Goal: Contribute content: Contribute content

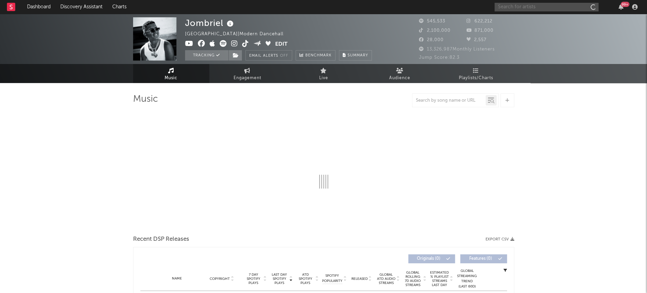
click at [533, 5] on input "text" at bounding box center [546, 7] width 104 height 9
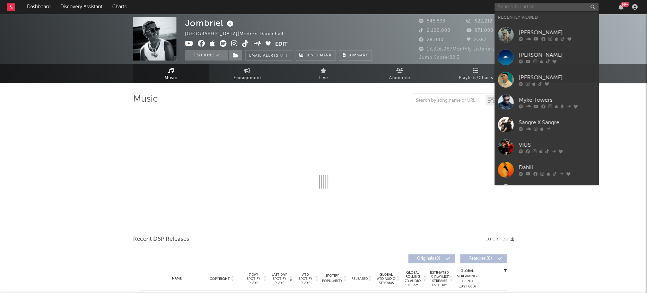
select select "6m"
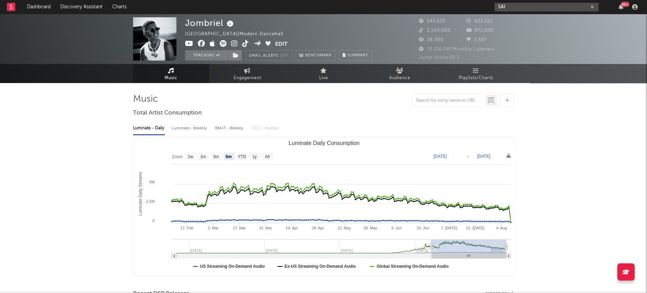
click at [537, 5] on input "SAI" at bounding box center [546, 7] width 104 height 9
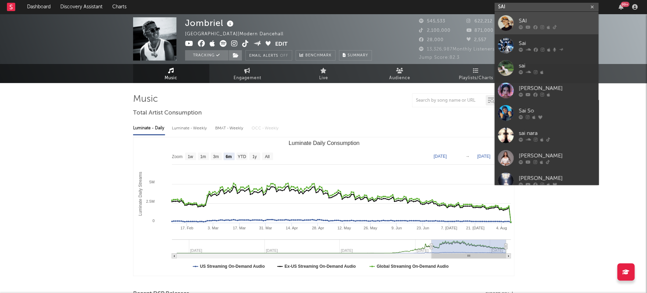
type input "SAI"
click at [503, 24] on div at bounding box center [506, 23] width 16 height 16
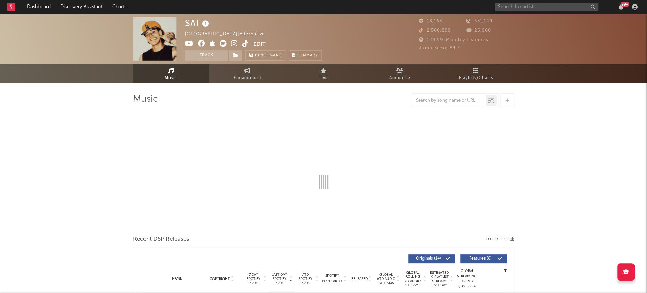
select select "6m"
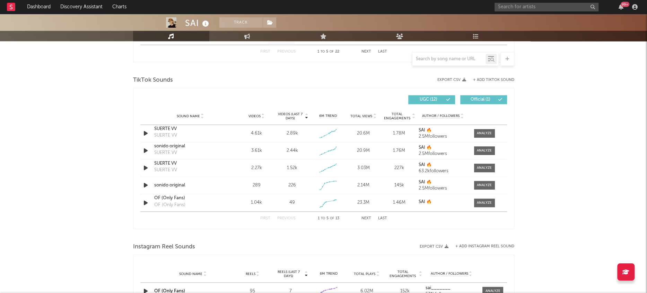
scroll to position [447, 0]
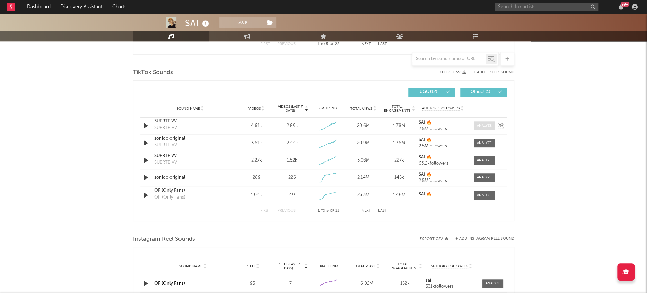
click at [488, 125] on div at bounding box center [484, 125] width 15 height 5
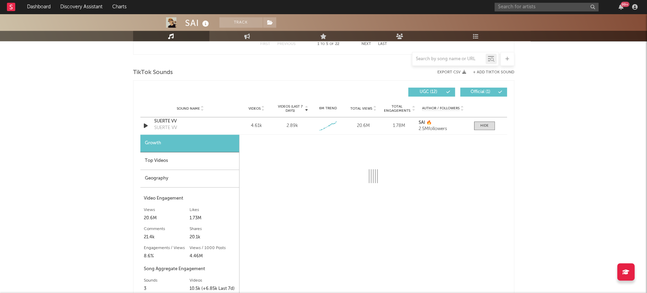
select select "1w"
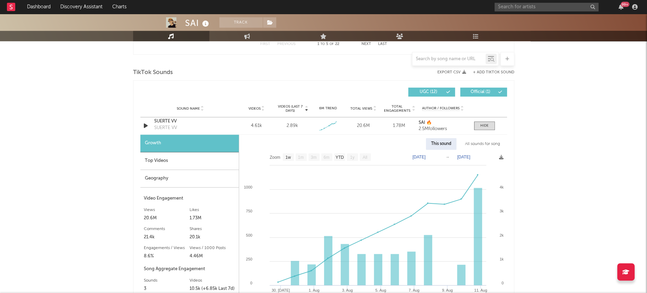
scroll to position [484, 0]
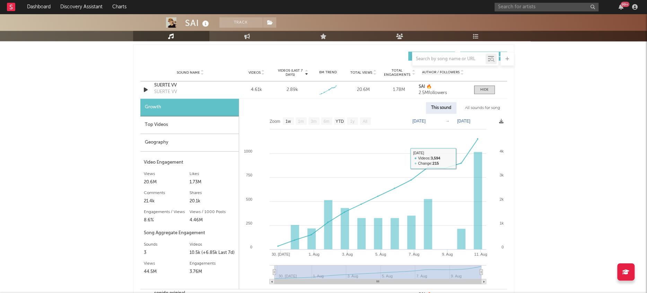
click at [478, 109] on div "All sounds for song" at bounding box center [482, 108] width 45 height 12
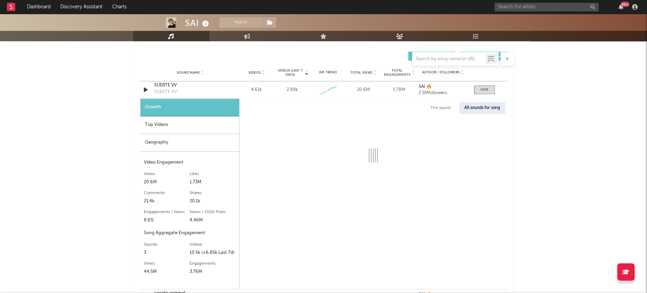
select select "1w"
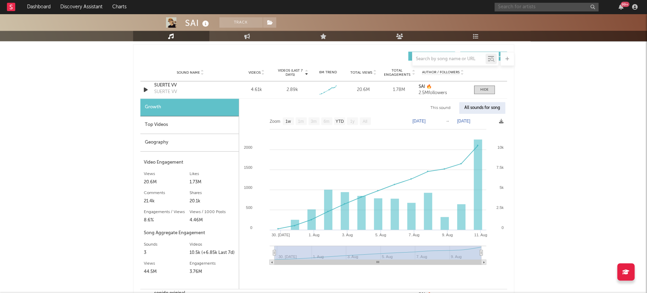
click at [546, 6] on input "text" at bounding box center [546, 7] width 104 height 9
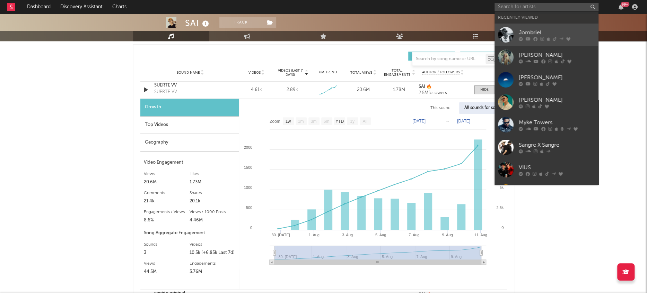
click at [503, 35] on div at bounding box center [506, 35] width 16 height 16
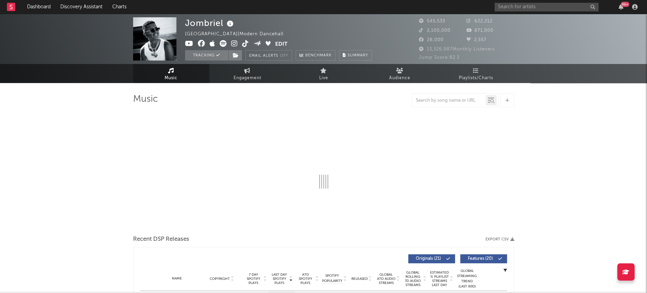
select select "6m"
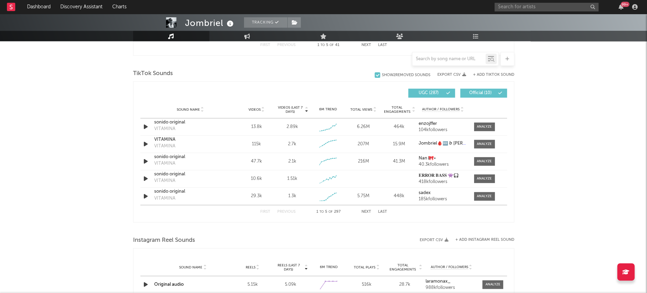
scroll to position [448, 0]
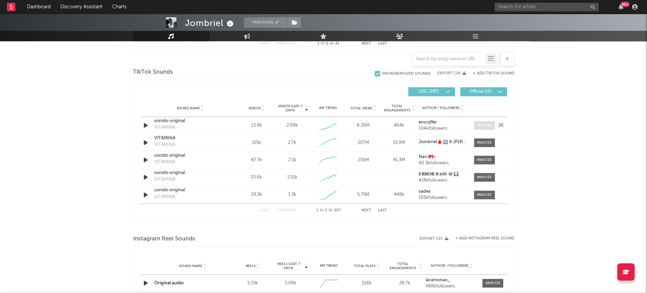
click at [484, 122] on span at bounding box center [484, 125] width 21 height 9
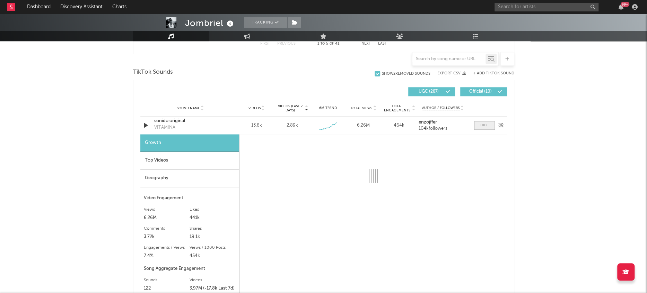
select select "1w"
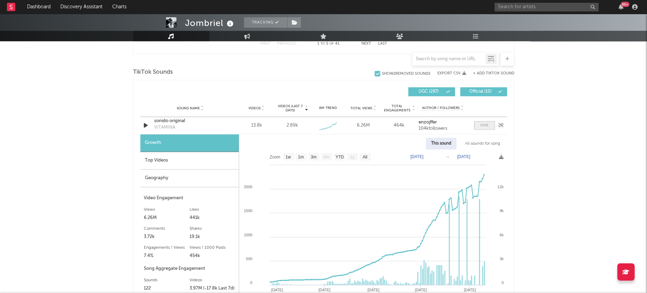
click at [484, 122] on span at bounding box center [484, 125] width 21 height 9
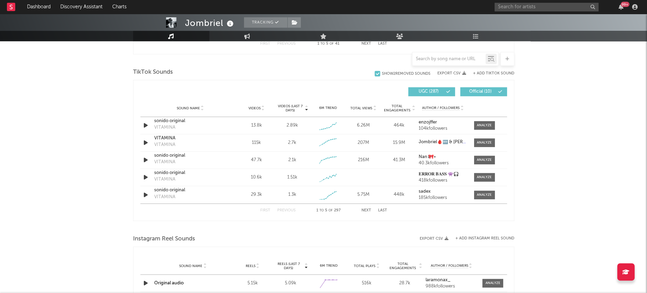
click at [364, 211] on button "Next" at bounding box center [366, 211] width 10 height 4
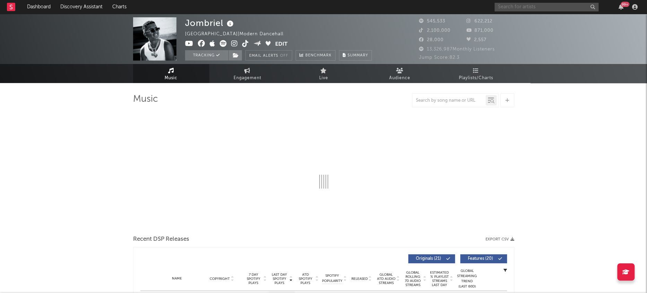
click at [531, 6] on input "text" at bounding box center [546, 7] width 104 height 9
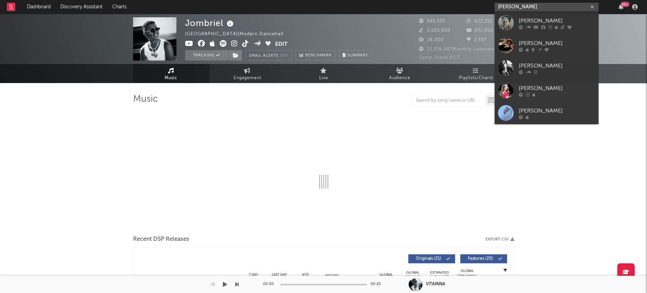
type input "[PERSON_NAME]"
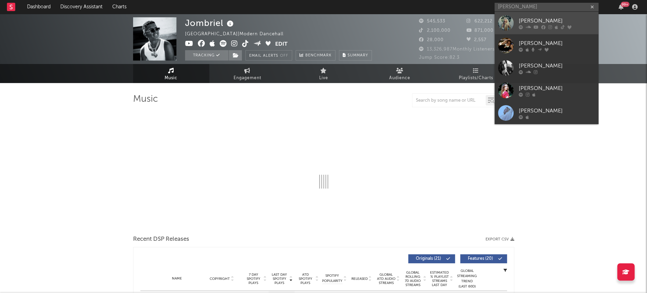
click at [508, 23] on div at bounding box center [506, 23] width 16 height 16
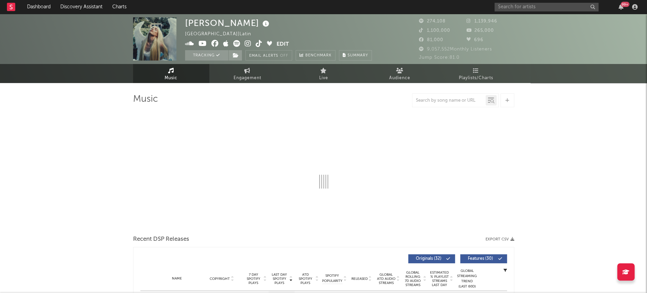
select select "6m"
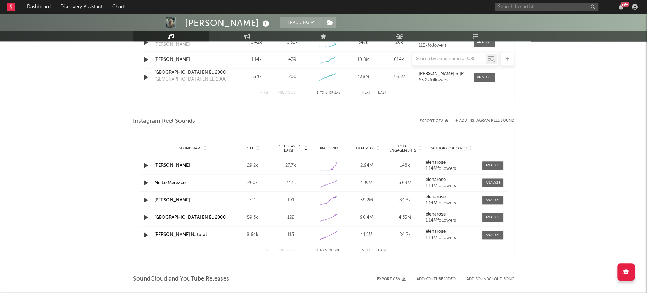
scroll to position [574, 0]
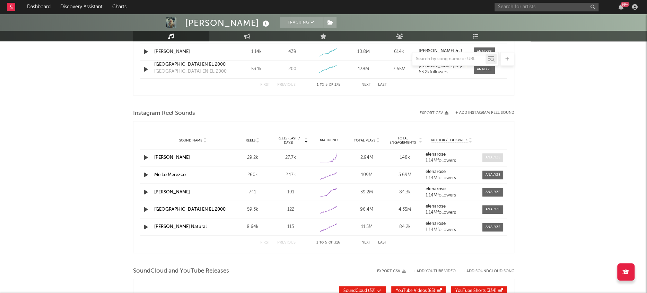
click at [485, 155] on div at bounding box center [492, 157] width 15 height 5
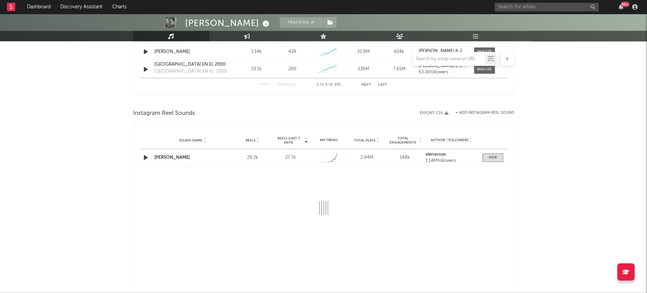
select select "1w"
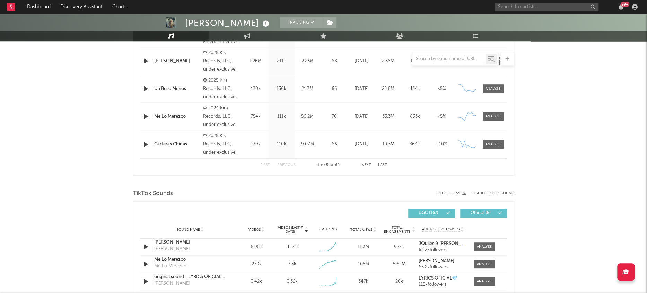
scroll to position [443, 0]
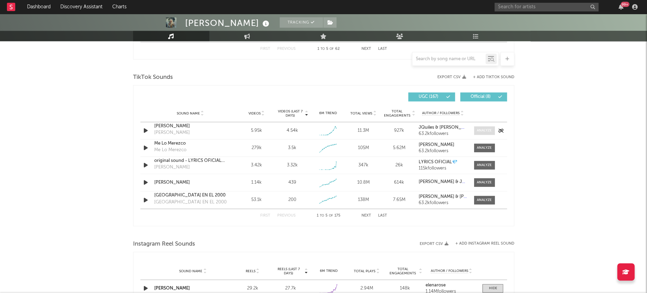
click at [483, 129] on div at bounding box center [484, 130] width 15 height 5
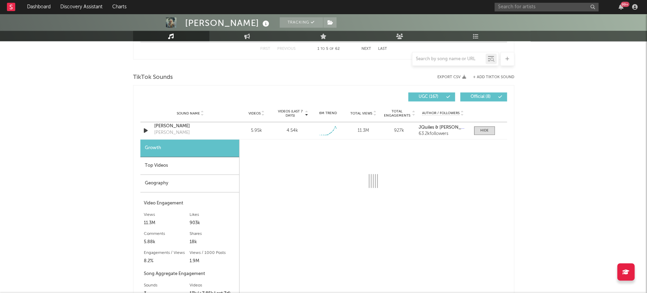
select select "1w"
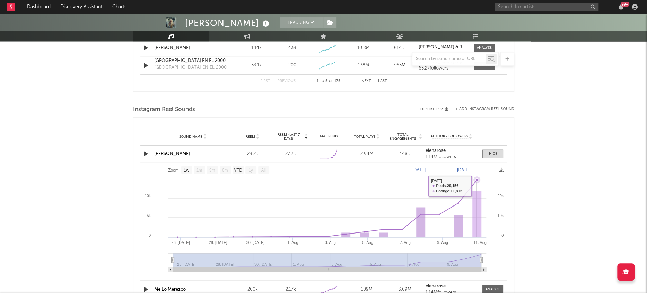
scroll to position [774, 0]
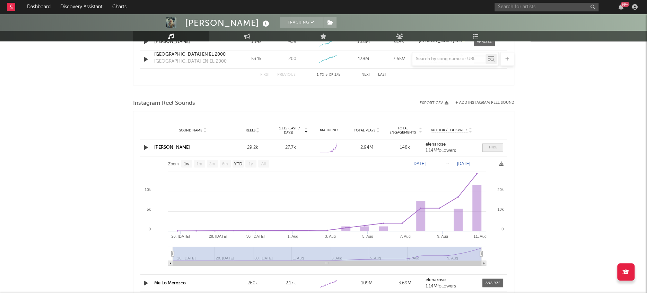
click at [494, 150] on span at bounding box center [492, 147] width 21 height 9
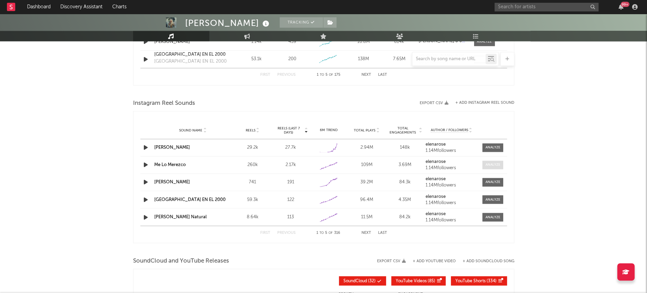
click at [494, 162] on div at bounding box center [492, 164] width 15 height 5
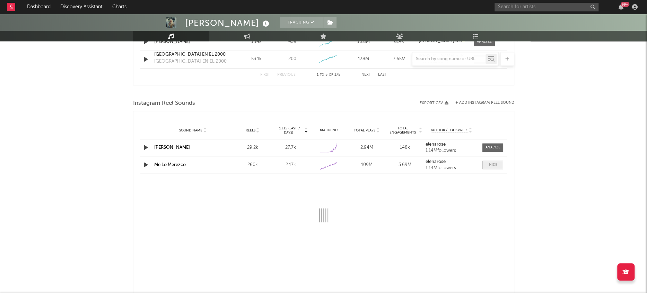
click at [494, 162] on div at bounding box center [492, 164] width 8 height 5
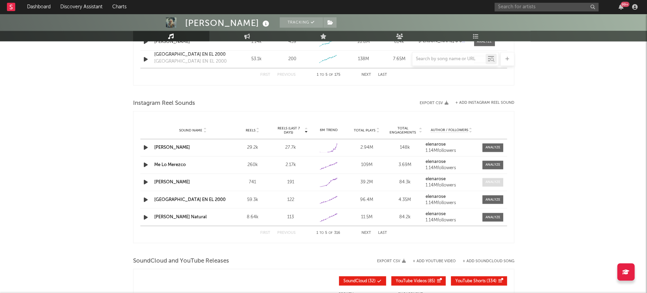
click at [493, 184] on div at bounding box center [492, 182] width 15 height 5
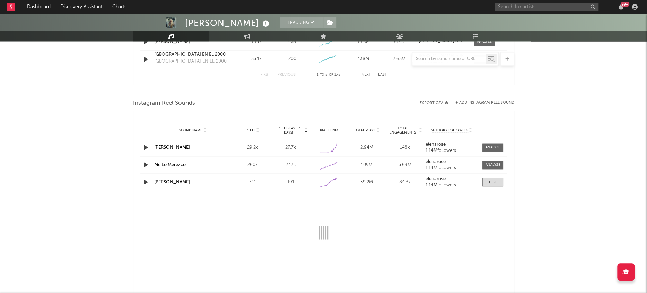
select select "1w"
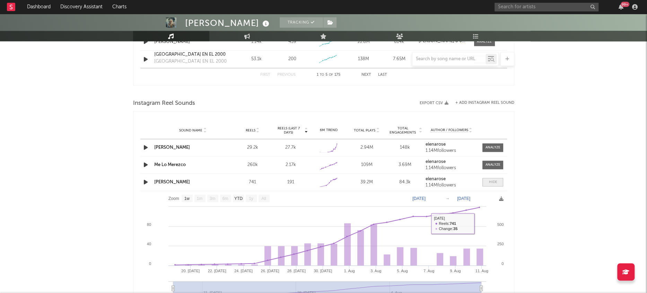
click at [493, 185] on span at bounding box center [492, 182] width 21 height 9
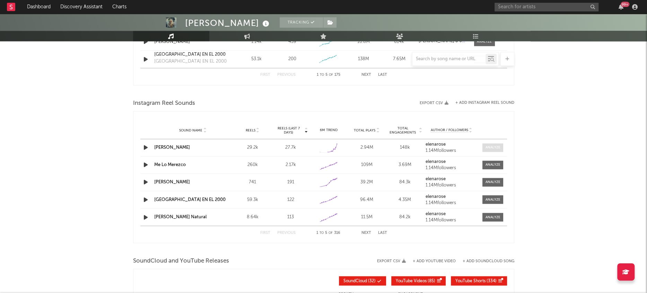
click at [498, 146] on div at bounding box center [492, 147] width 15 height 5
select select "1w"
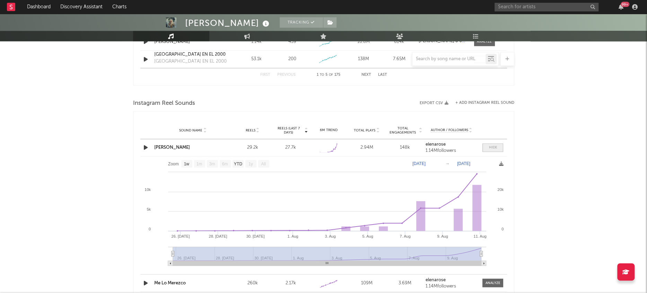
click at [498, 146] on span at bounding box center [492, 147] width 21 height 9
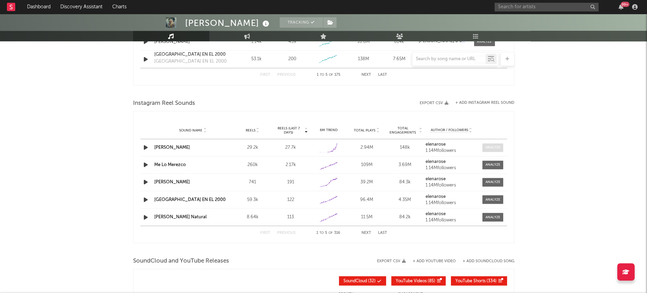
click at [487, 145] on div at bounding box center [492, 147] width 15 height 5
select select "1w"
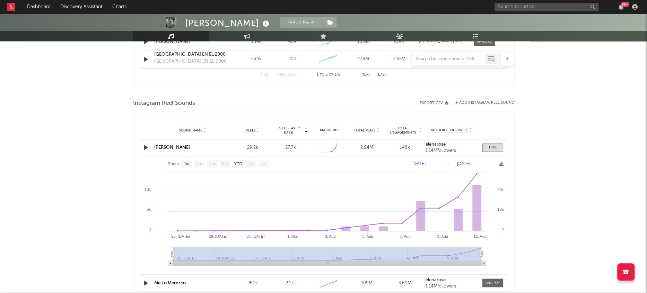
scroll to position [801, 0]
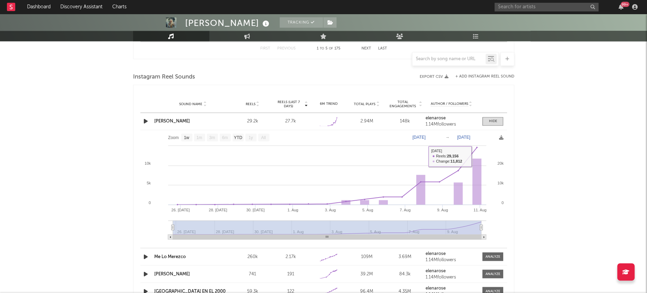
click at [491, 125] on div "Sound Name COSITA LINDA Reels 29.2k Reels (last 7 days) 27.7k 6M Trend Created …" at bounding box center [323, 121] width 366 height 17
click at [494, 117] on span at bounding box center [492, 121] width 21 height 9
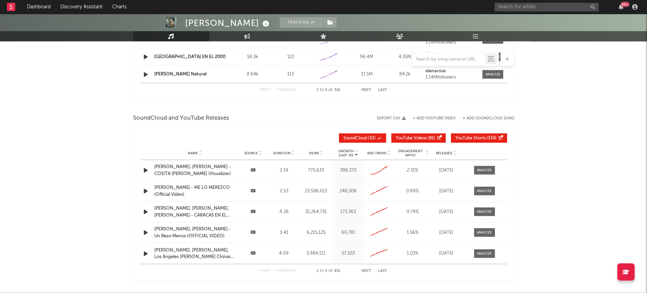
scroll to position [919, 0]
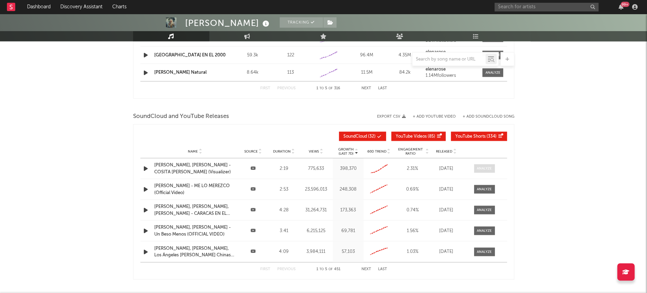
click at [489, 168] on div at bounding box center [484, 168] width 15 height 5
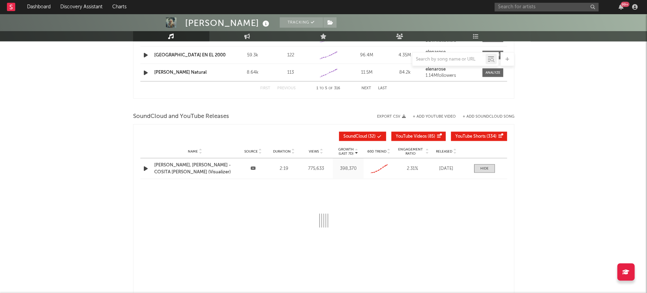
select select "All"
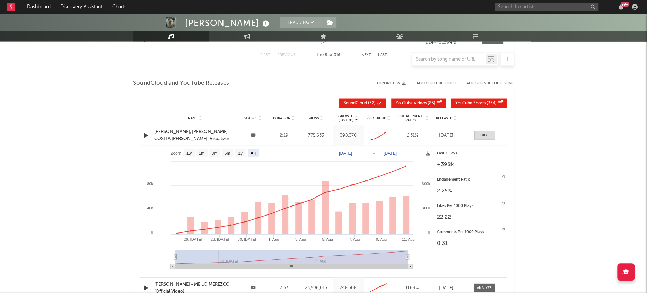
scroll to position [980, 0]
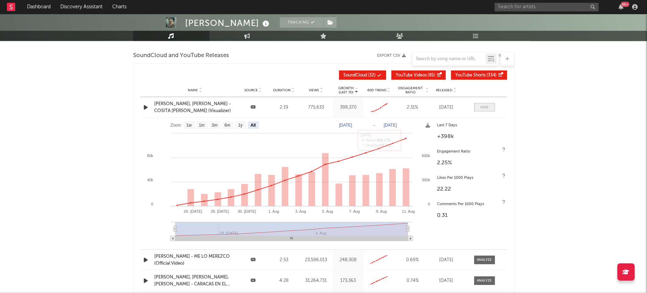
click at [487, 106] on div at bounding box center [484, 107] width 8 height 5
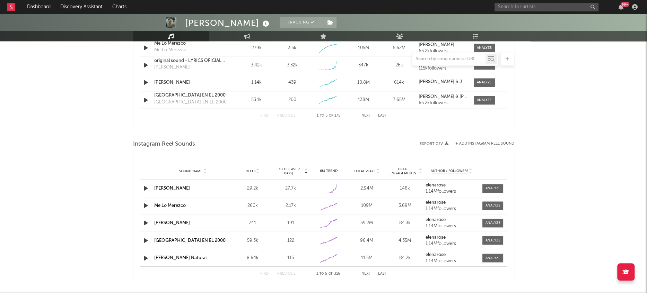
scroll to position [750, 0]
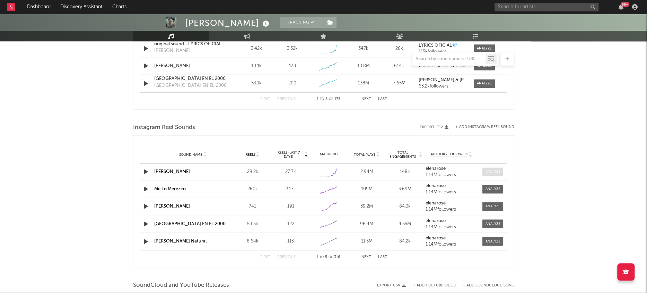
click at [497, 173] on div at bounding box center [492, 171] width 15 height 5
select select "1w"
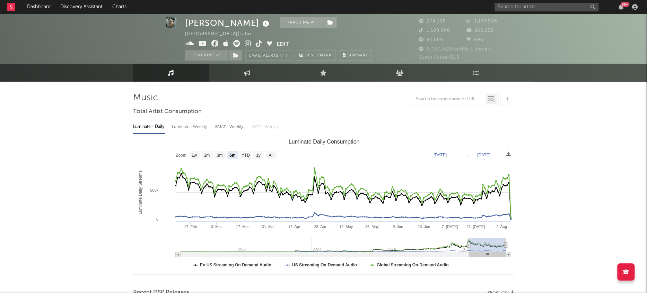
scroll to position [0, 0]
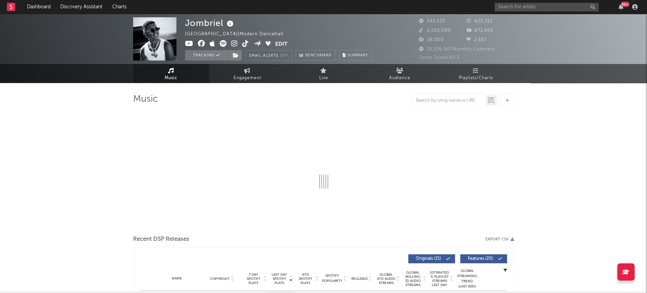
select select "6m"
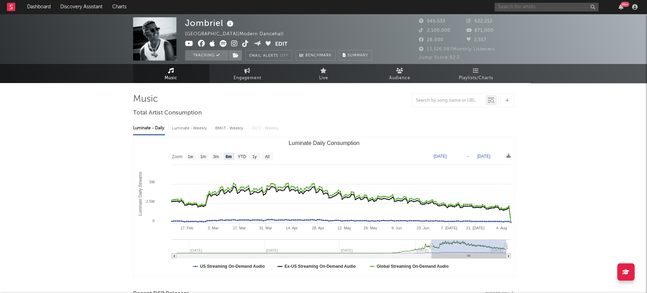
click at [521, 10] on input "text" at bounding box center [546, 7] width 104 height 9
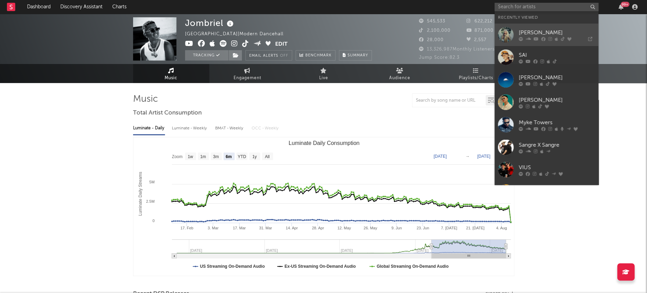
click at [509, 36] on div at bounding box center [506, 35] width 16 height 16
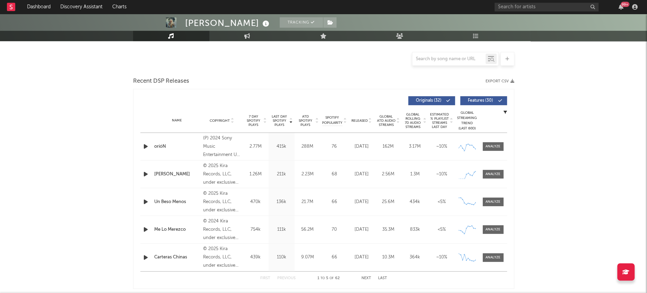
select select "6m"
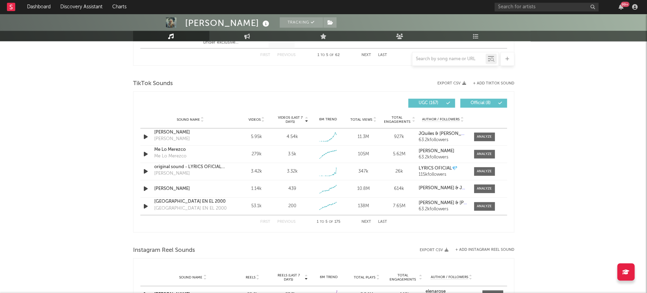
scroll to position [421, 0]
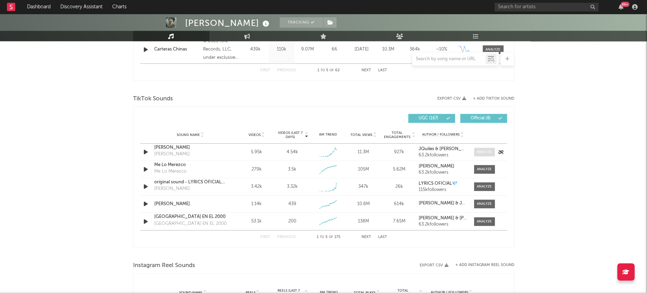
click at [485, 152] on div at bounding box center [484, 152] width 15 height 5
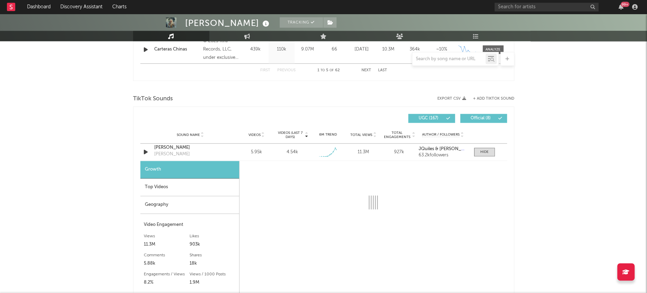
select select "1w"
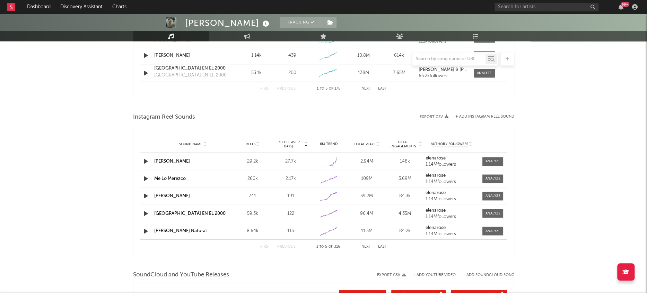
scroll to position [775, 0]
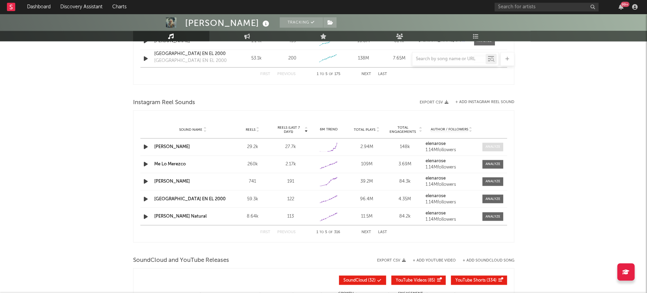
click at [488, 143] on span at bounding box center [492, 147] width 21 height 9
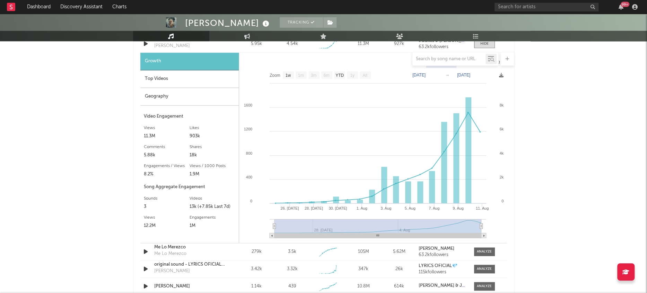
select select "1w"
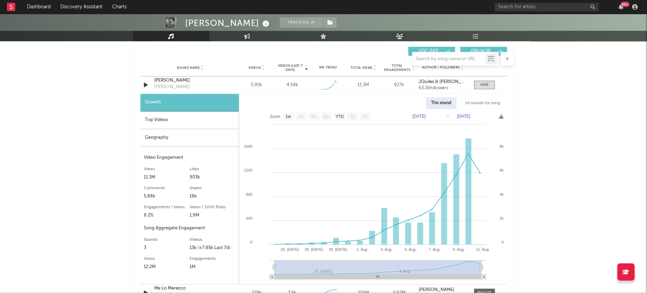
scroll to position [488, 0]
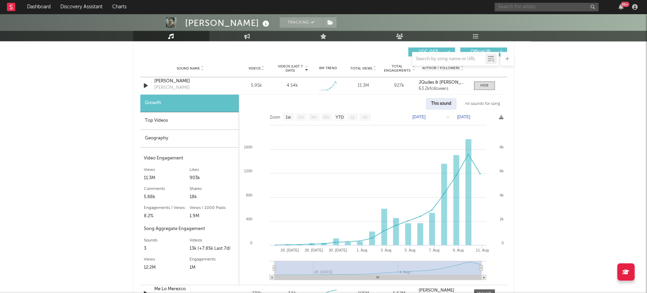
click at [548, 9] on input "text" at bounding box center [546, 7] width 104 height 9
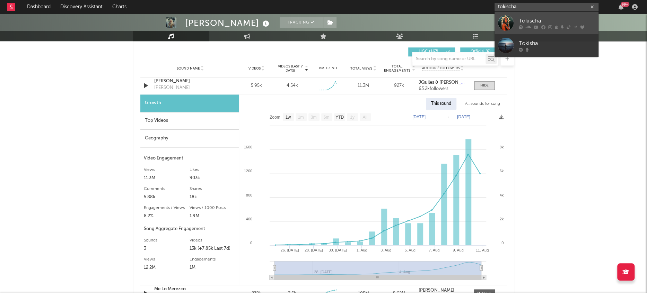
type input "tokischa"
click at [503, 27] on div at bounding box center [506, 23] width 16 height 16
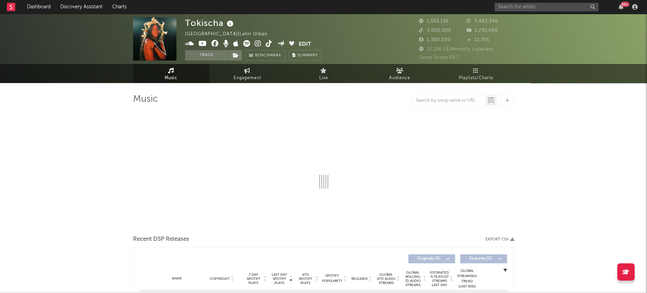
select select "6m"
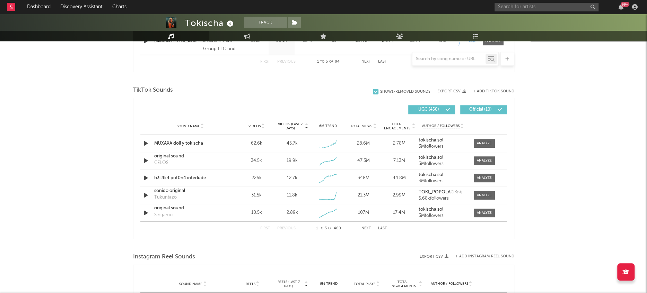
scroll to position [434, 0]
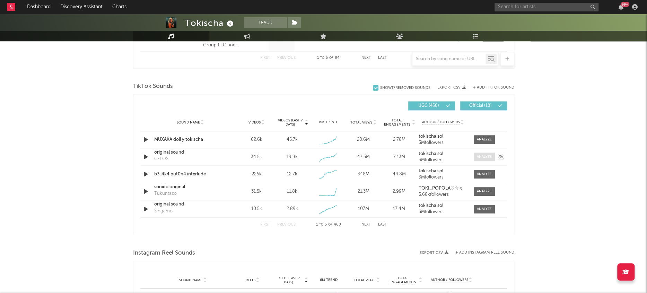
click at [482, 157] on div at bounding box center [484, 156] width 15 height 5
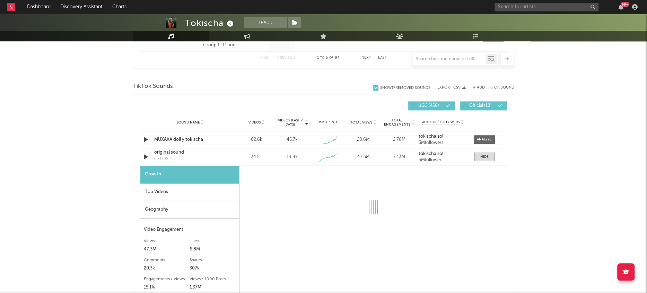
select select "1w"
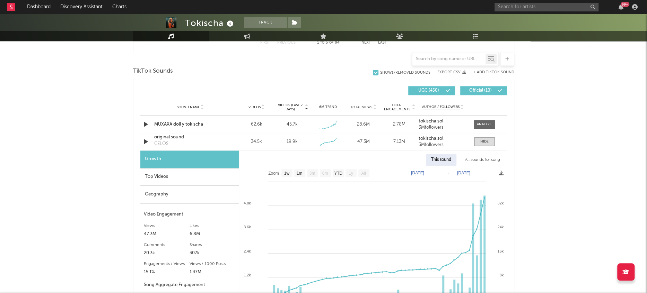
scroll to position [493, 0]
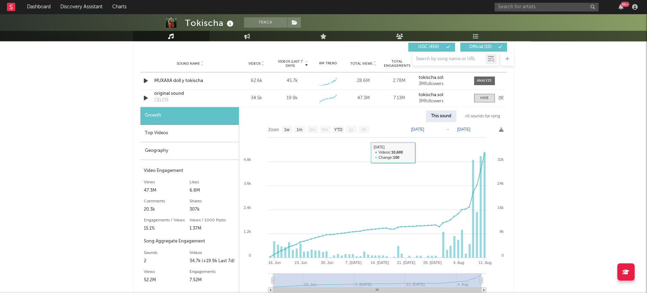
click at [145, 98] on icon "button" at bounding box center [145, 98] width 7 height 9
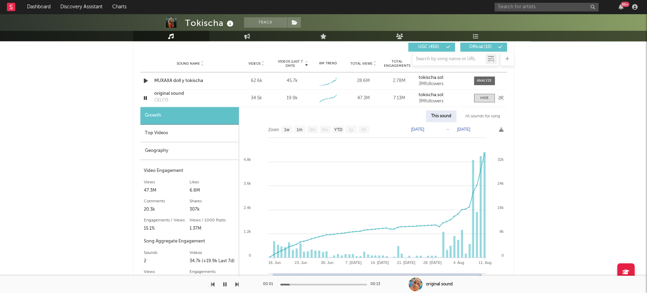
click at [145, 98] on icon "button" at bounding box center [145, 98] width 7 height 9
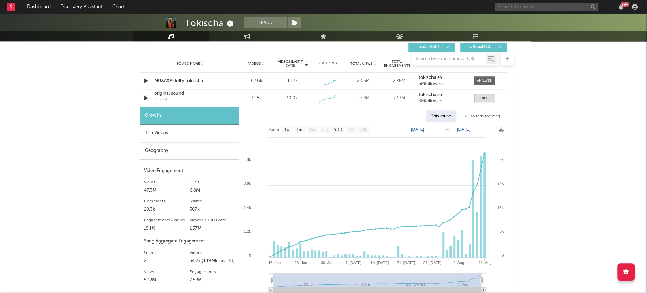
click at [534, 8] on input "text" at bounding box center [546, 7] width 104 height 9
type input "[PERSON_NAME]"
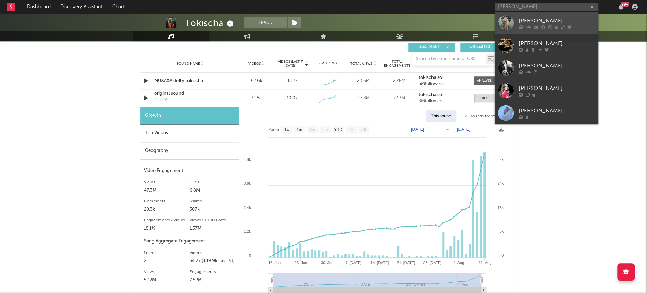
click at [502, 30] on div at bounding box center [506, 23] width 16 height 16
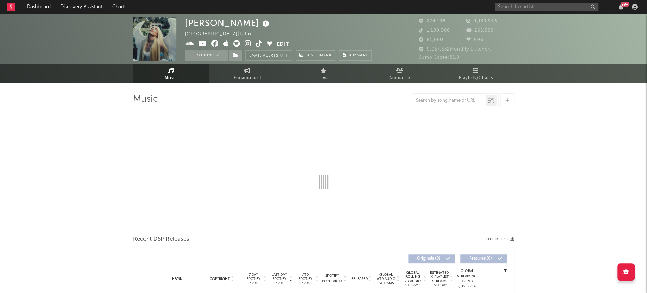
select select "6m"
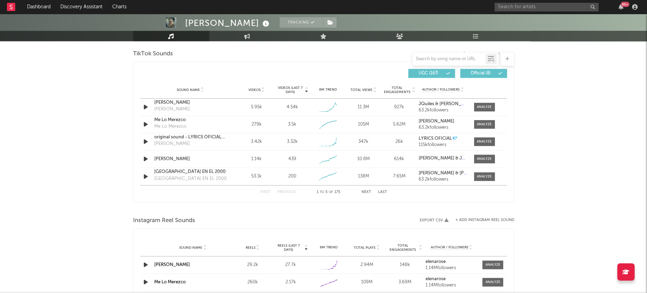
scroll to position [463, 0]
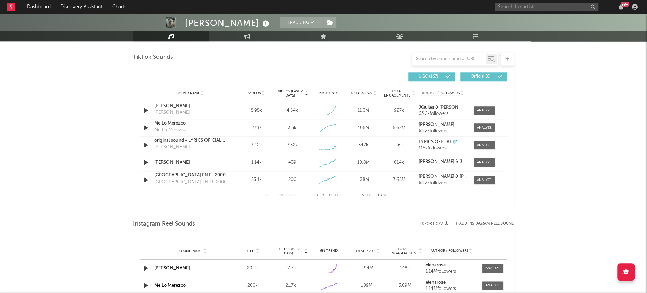
click at [365, 195] on button "Next" at bounding box center [366, 196] width 10 height 4
click at [364, 194] on button "Next" at bounding box center [366, 196] width 10 height 4
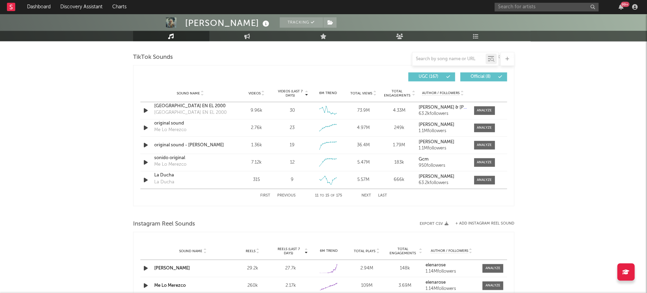
click at [364, 194] on button "Next" at bounding box center [366, 196] width 10 height 4
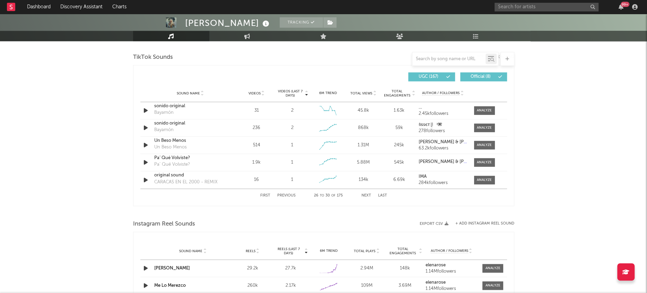
click at [364, 194] on button "Next" at bounding box center [366, 196] width 10 height 4
click at [486, 112] on div at bounding box center [484, 110] width 15 height 5
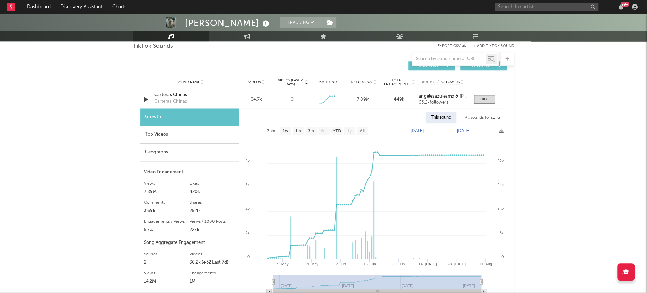
scroll to position [481, 0]
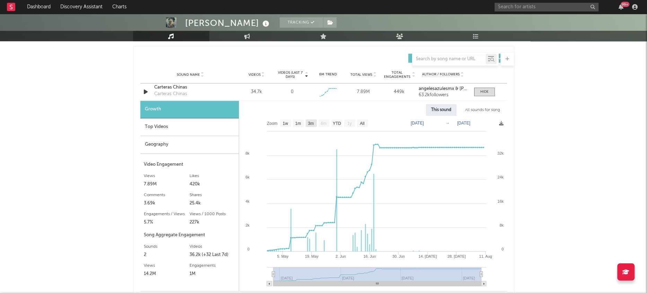
click at [312, 125] on rect at bounding box center [310, 123] width 11 height 8
select select "3m"
type input "[DATE]"
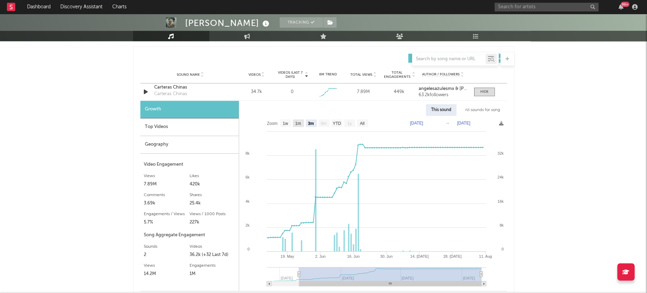
click at [300, 124] on text "1m" at bounding box center [298, 123] width 6 height 5
select select "1m"
type input "[DATE]"
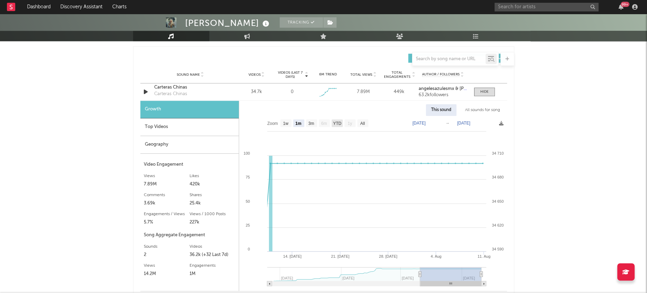
click at [339, 124] on text "YTD" at bounding box center [337, 123] width 8 height 5
select select "YTD"
type input "[DATE]"
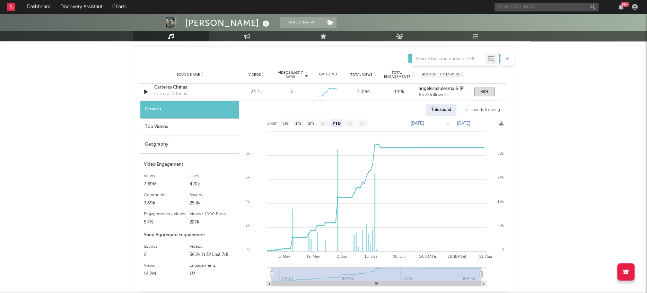
click at [562, 6] on input "text" at bounding box center [546, 7] width 104 height 9
click at [548, 3] on input "[PERSON_NAME]" at bounding box center [546, 7] width 104 height 9
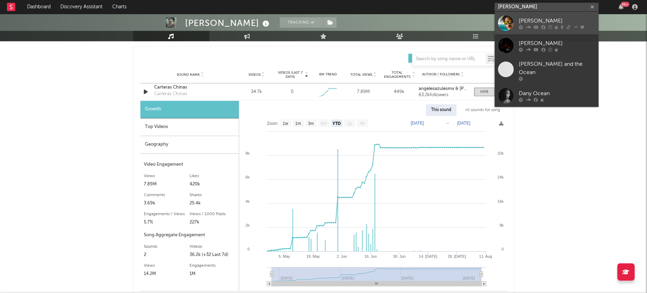
type input "[PERSON_NAME]"
click at [505, 24] on div at bounding box center [506, 23] width 16 height 16
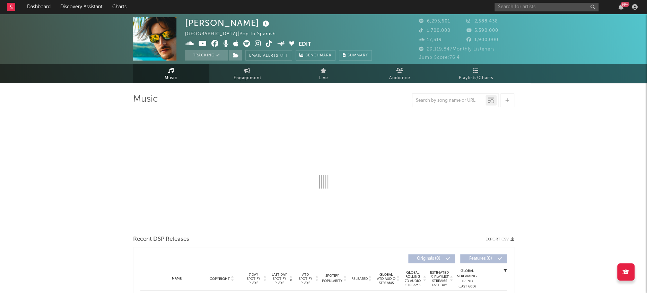
select select "6m"
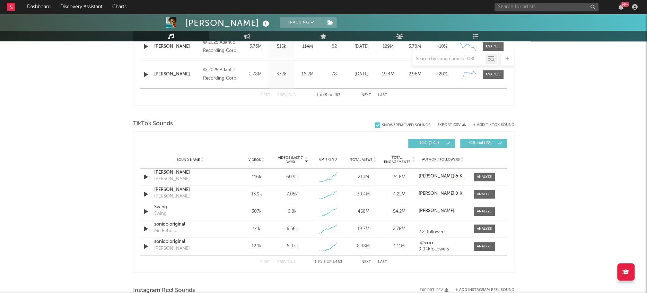
scroll to position [397, 0]
click at [366, 261] on button "Next" at bounding box center [366, 262] width 10 height 4
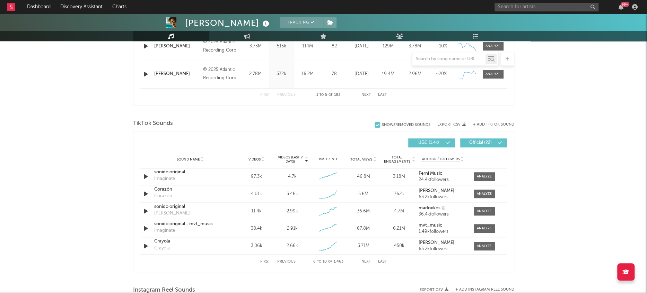
click at [484, 125] on button "+ Add TikTok Sound" at bounding box center [493, 125] width 41 height 4
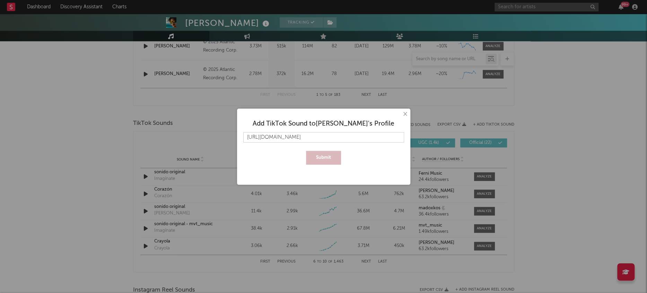
scroll to position [0, 45]
type input "[URL][DOMAIN_NAME]"
click at [328, 159] on button "Submit" at bounding box center [323, 158] width 35 height 14
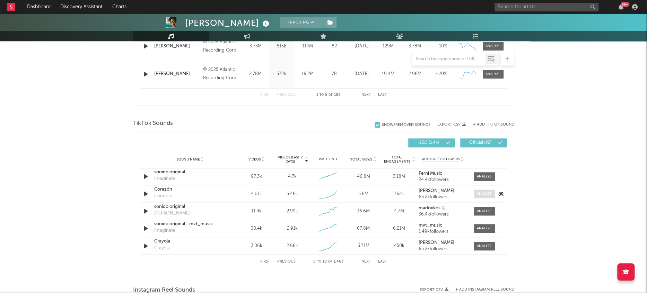
click at [482, 194] on div at bounding box center [484, 194] width 15 height 5
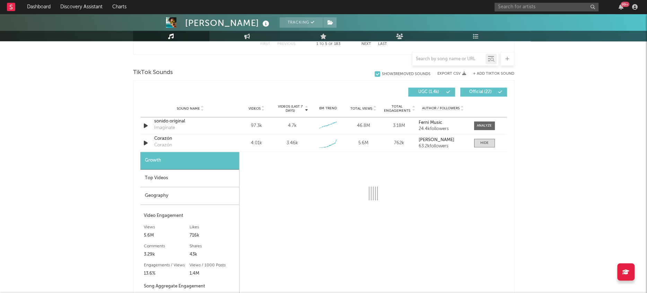
select select "1w"
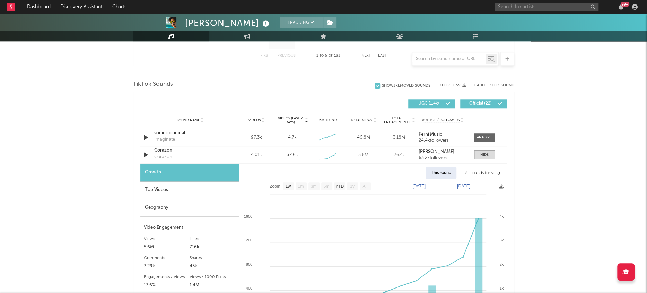
scroll to position [432, 0]
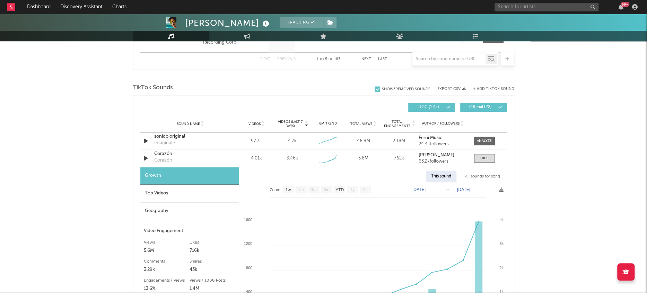
click at [496, 87] on button "+ Add TikTok Sound" at bounding box center [493, 89] width 41 height 4
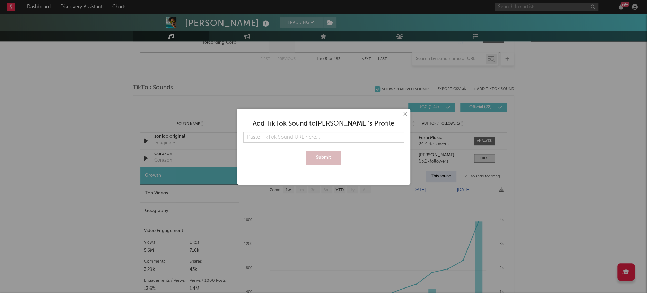
click at [295, 134] on input "text" at bounding box center [323, 137] width 161 height 10
type input "[URL][DOMAIN_NAME]"
click at [316, 154] on button "Submit" at bounding box center [323, 158] width 35 height 14
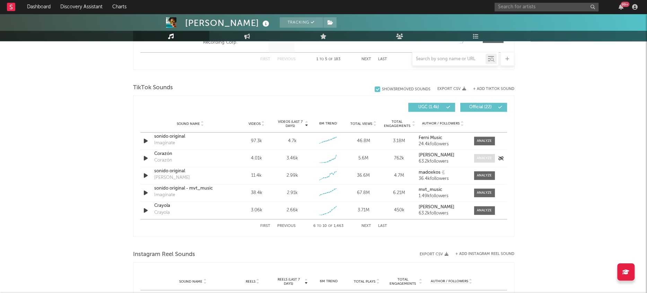
click at [476, 159] on span at bounding box center [484, 158] width 21 height 9
select select "1w"
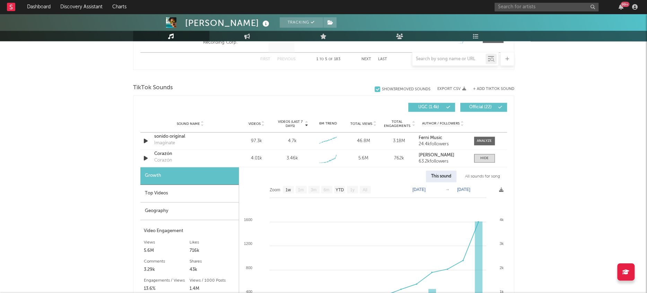
scroll to position [482, 0]
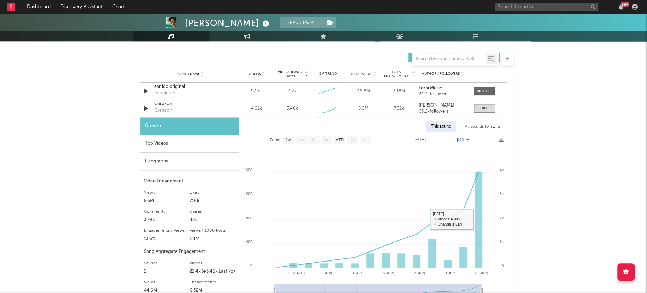
click at [477, 126] on div "All sounds for song" at bounding box center [482, 127] width 45 height 12
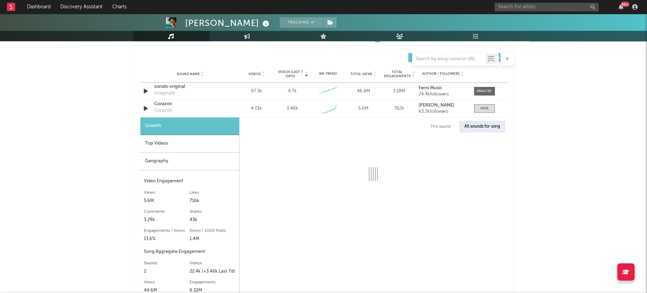
select select "1w"
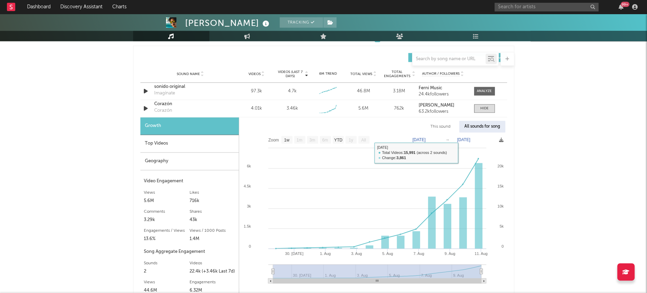
click at [440, 123] on div "This sound" at bounding box center [440, 127] width 30 height 12
select select "1w"
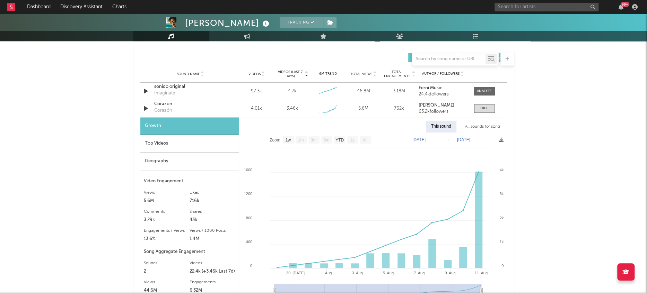
click at [473, 125] on div "All sounds for song" at bounding box center [482, 127] width 45 height 12
select select "1w"
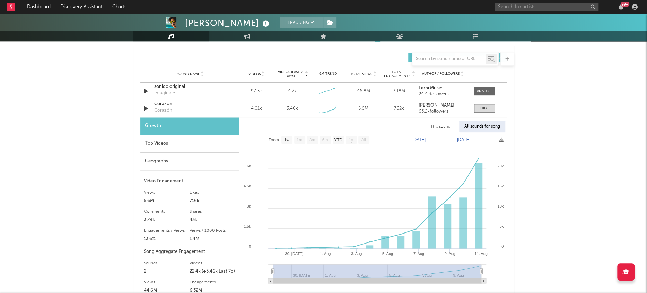
click at [163, 162] on div "Geography" at bounding box center [189, 162] width 98 height 18
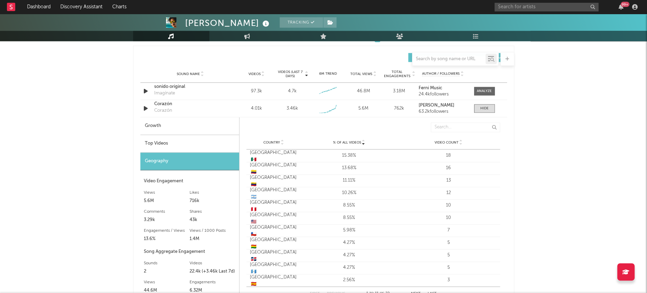
click at [174, 144] on div "Top Videos" at bounding box center [189, 144] width 99 height 18
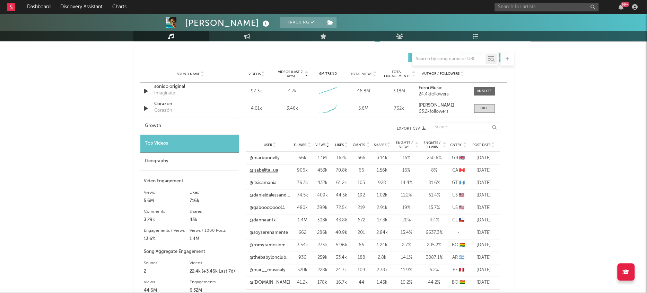
click at [266, 169] on link "@isabelita_ua" at bounding box center [263, 170] width 29 height 7
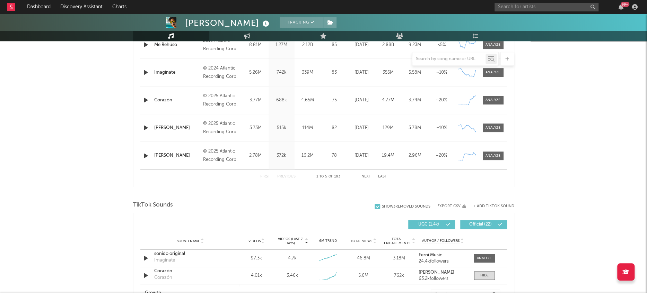
scroll to position [319, 0]
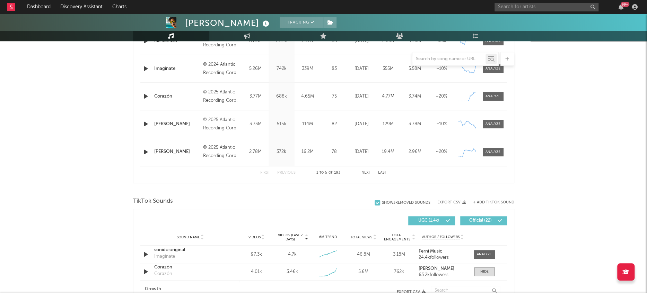
click at [485, 199] on div "+ Add TikTok Sound" at bounding box center [490, 202] width 48 height 7
click at [488, 202] on button "+ Add TikTok Sound" at bounding box center [493, 203] width 41 height 4
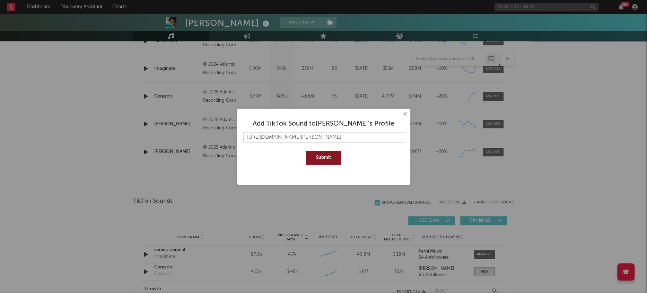
type input "[URL][DOMAIN_NAME][PERSON_NAME]"
click at [315, 160] on button "Submit" at bounding box center [323, 158] width 35 height 14
click at [406, 114] on button "×" at bounding box center [405, 114] width 8 height 8
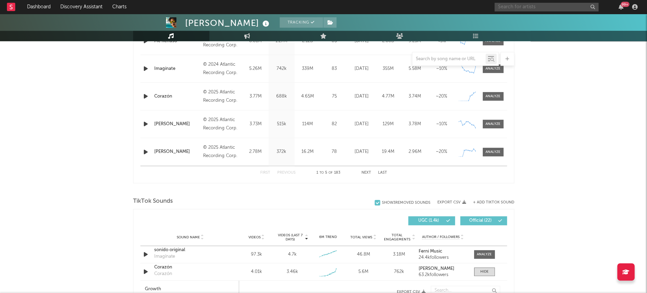
click at [539, 10] on input "text" at bounding box center [546, 7] width 104 height 9
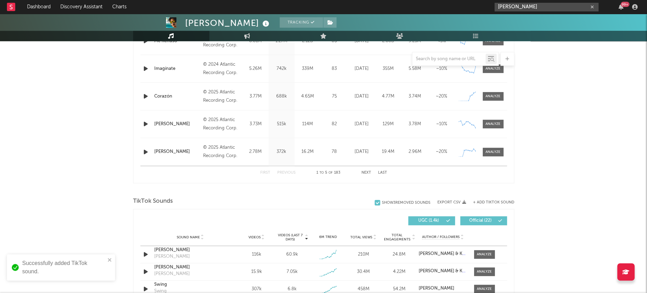
click at [551, 8] on input "[PERSON_NAME]" at bounding box center [546, 7] width 104 height 9
type input "[PERSON_NAME]"
click at [504, 25] on div at bounding box center [506, 23] width 16 height 16
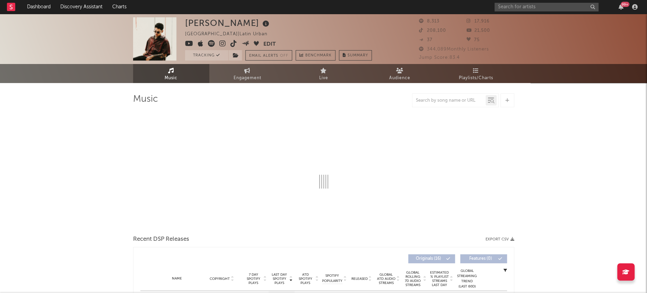
select select "6m"
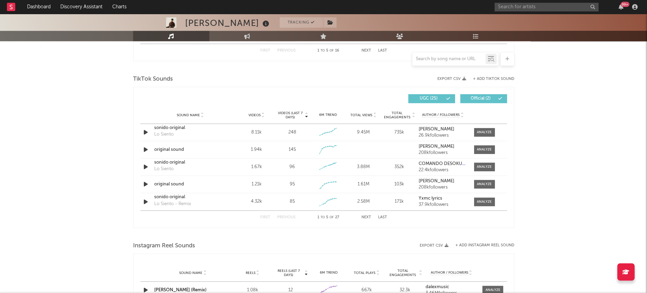
scroll to position [419, 0]
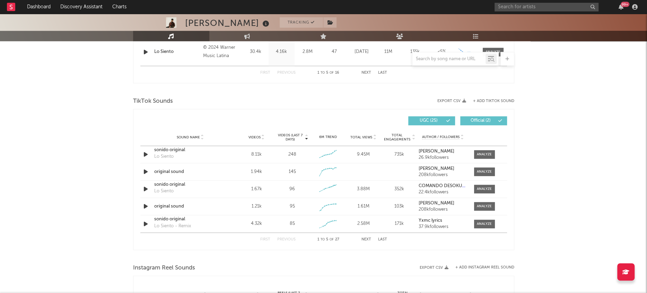
click at [494, 100] on button "+ Add TikTok Sound" at bounding box center [493, 101] width 41 height 4
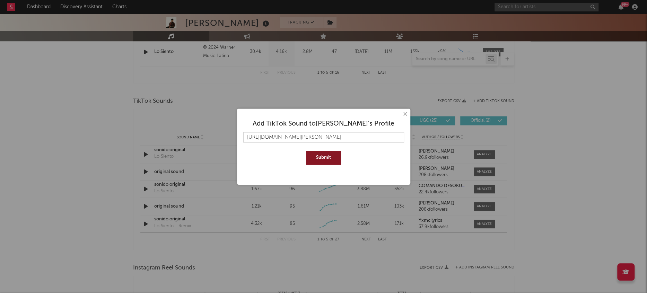
type input "[URL][DOMAIN_NAME][PERSON_NAME]"
click at [329, 165] on div "Add TikTok Sound to [PERSON_NAME] 's Profile [URL][DOMAIN_NAME][PERSON_NAME] Su…" at bounding box center [323, 139] width 166 height 55
click at [325, 161] on button "Submit" at bounding box center [323, 158] width 35 height 14
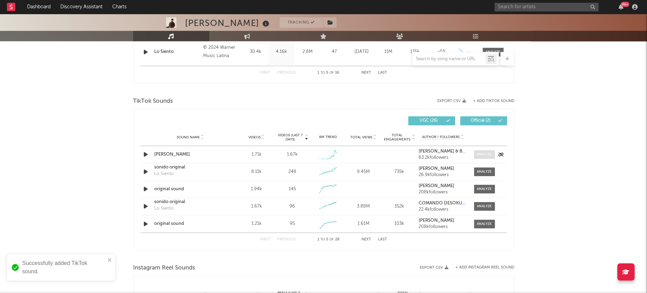
click at [480, 156] on div at bounding box center [484, 154] width 15 height 5
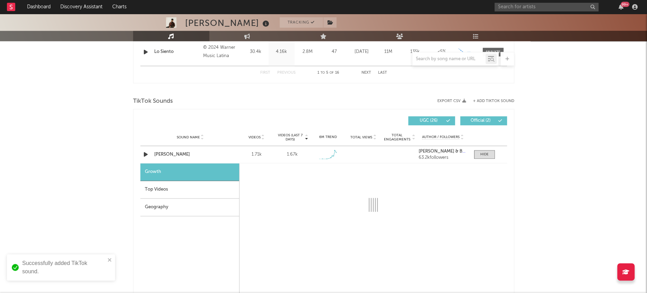
select select "1w"
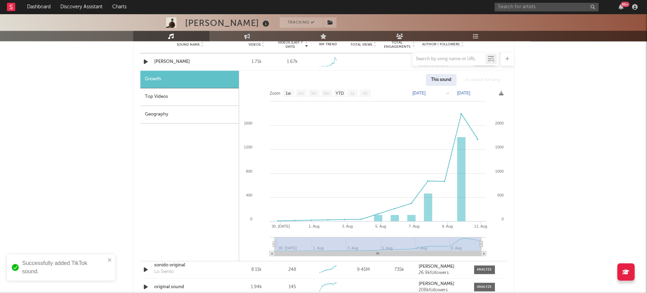
scroll to position [513, 0]
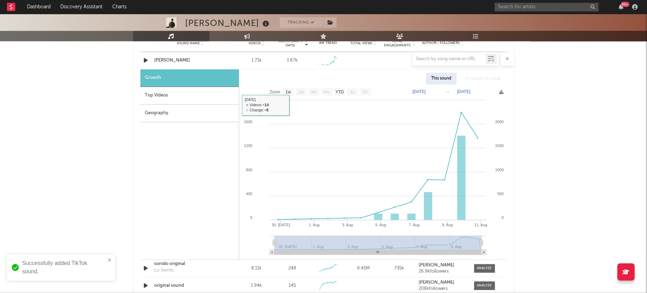
click at [159, 110] on div "Geography" at bounding box center [189, 114] width 98 height 18
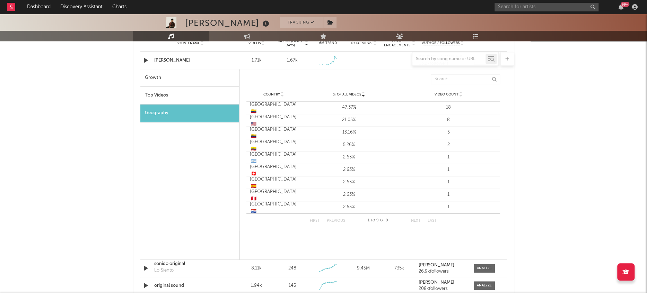
click at [158, 92] on div "Top Videos" at bounding box center [189, 96] width 99 height 18
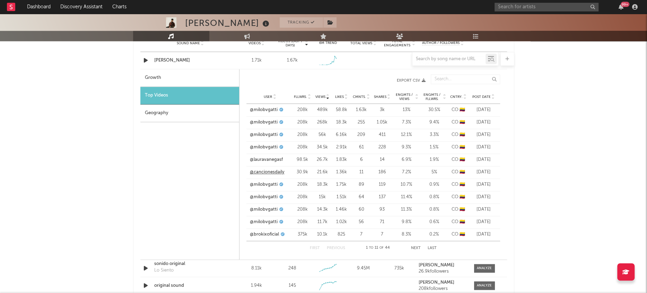
click at [273, 171] on link "@cancionesdaily" at bounding box center [267, 172] width 35 height 7
click at [273, 172] on link "@cancionesdaily" at bounding box center [267, 172] width 35 height 7
click at [565, 7] on input "text" at bounding box center [546, 7] width 104 height 9
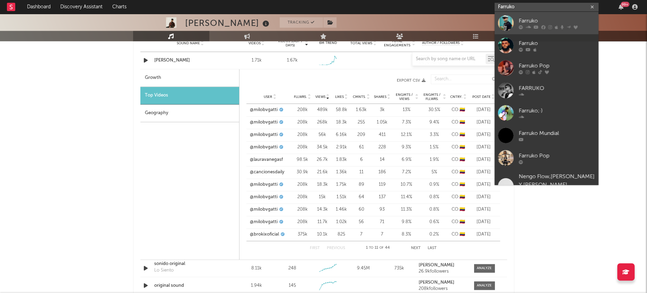
type input "Farruko"
click at [502, 21] on div at bounding box center [506, 23] width 16 height 16
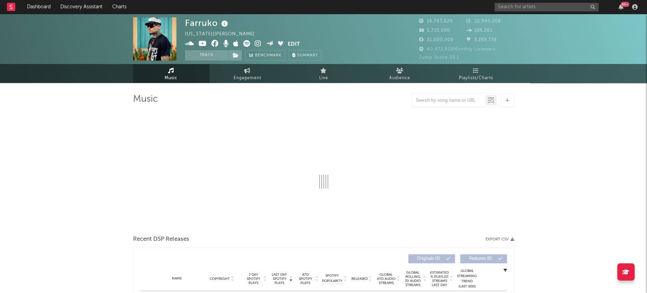
select select "6m"
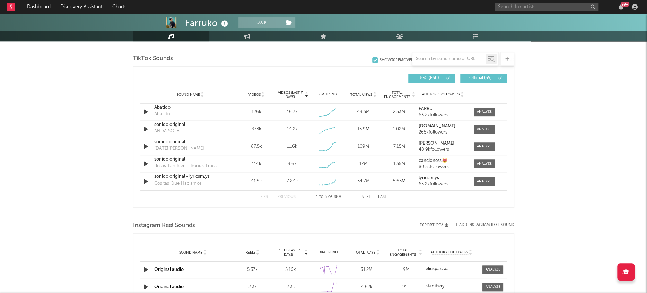
scroll to position [405, 0]
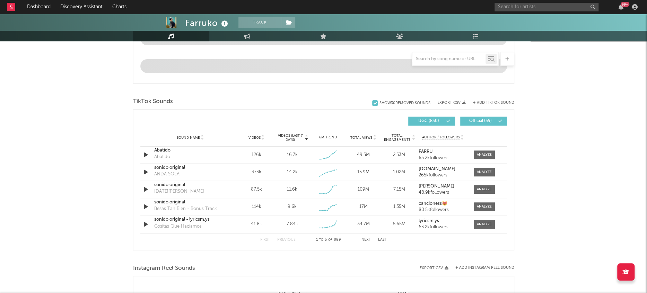
click at [489, 102] on button "+ Add TikTok Sound" at bounding box center [493, 103] width 41 height 4
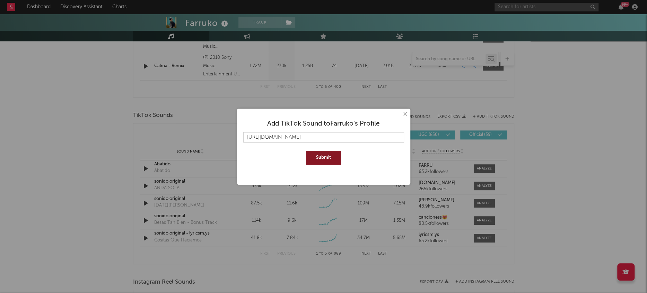
click at [331, 134] on input "[URL][DOMAIN_NAME]" at bounding box center [323, 137] width 161 height 10
type input "[URL][DOMAIN_NAME]"
click at [322, 156] on button "Submit" at bounding box center [323, 158] width 35 height 14
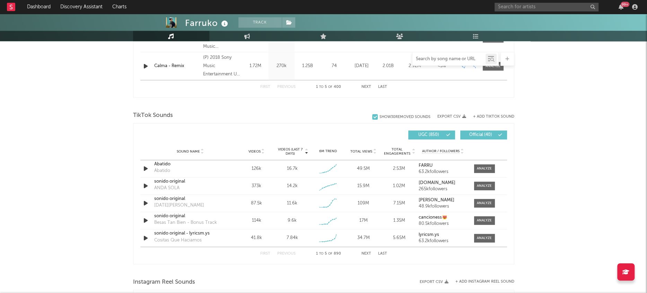
click at [435, 60] on input "text" at bounding box center [448, 59] width 73 height 6
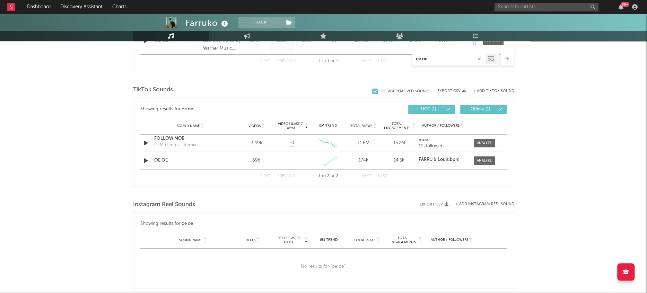
scroll to position [318, 0]
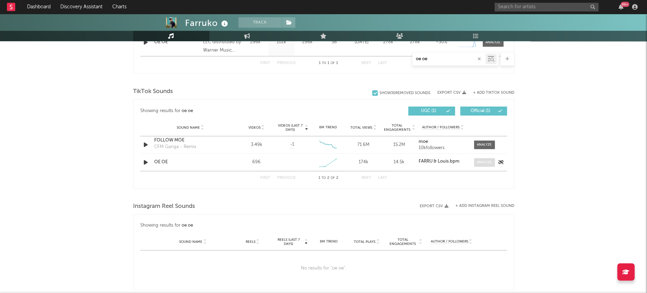
type input "oe oe"
click at [487, 161] on div at bounding box center [484, 162] width 15 height 5
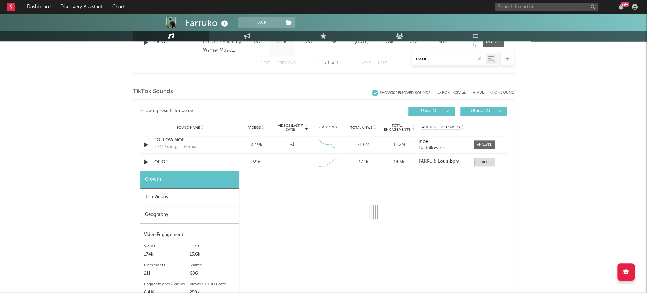
select select "1w"
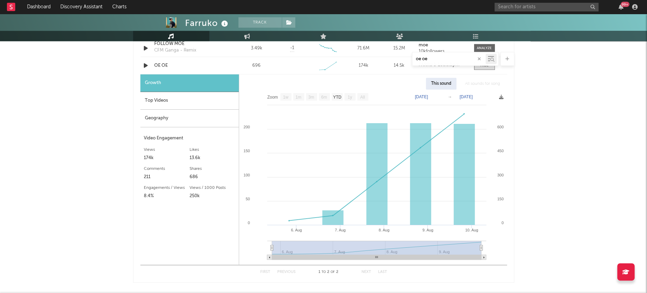
scroll to position [415, 0]
click at [148, 117] on div "Geography" at bounding box center [189, 118] width 98 height 18
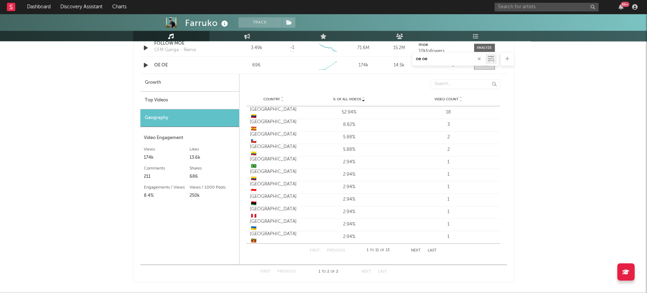
click at [158, 95] on div "Top Videos" at bounding box center [189, 101] width 99 height 18
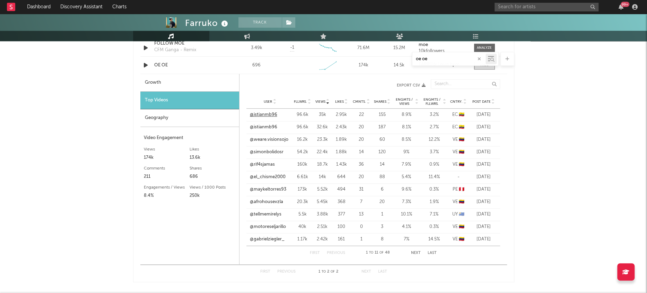
click at [260, 116] on link "@istianmb96" at bounding box center [263, 115] width 27 height 7
click at [263, 113] on link "@istianmb96" at bounding box center [263, 115] width 27 height 7
